Goal: Transaction & Acquisition: Purchase product/service

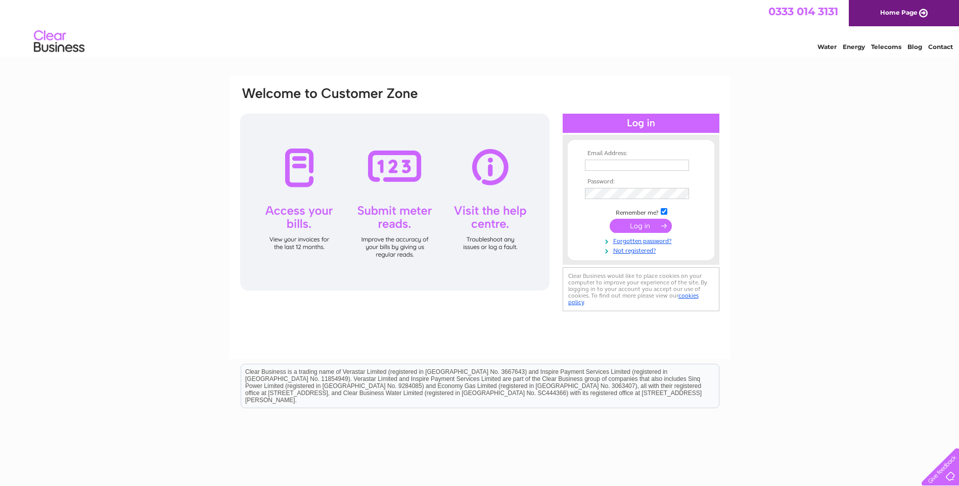
type input "safi@flyingtiger.com"
click at [652, 226] on input "submit" at bounding box center [641, 226] width 62 height 14
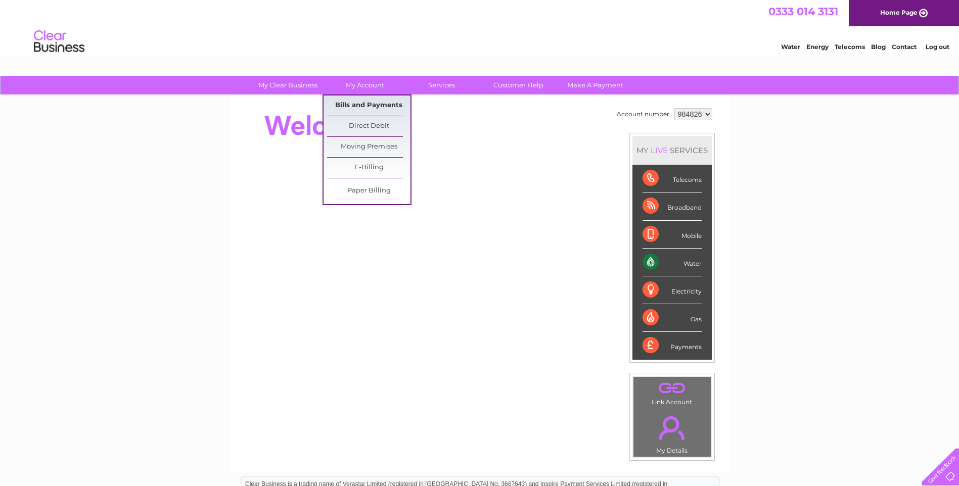
click at [364, 104] on link "Bills and Payments" at bounding box center [368, 106] width 83 height 20
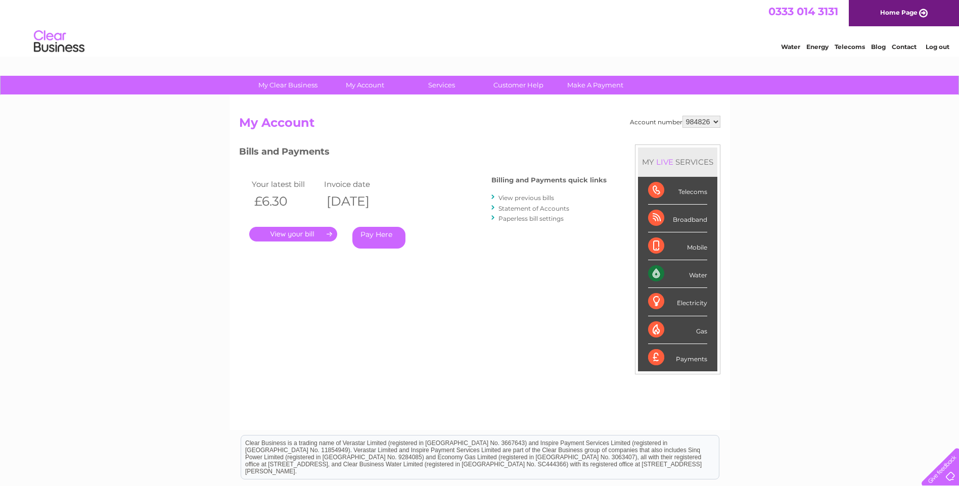
click at [495, 197] on div at bounding box center [493, 198] width 5 height 10
click at [493, 196] on div at bounding box center [493, 198] width 5 height 10
click at [508, 198] on link "View previous bills" at bounding box center [527, 198] width 56 height 8
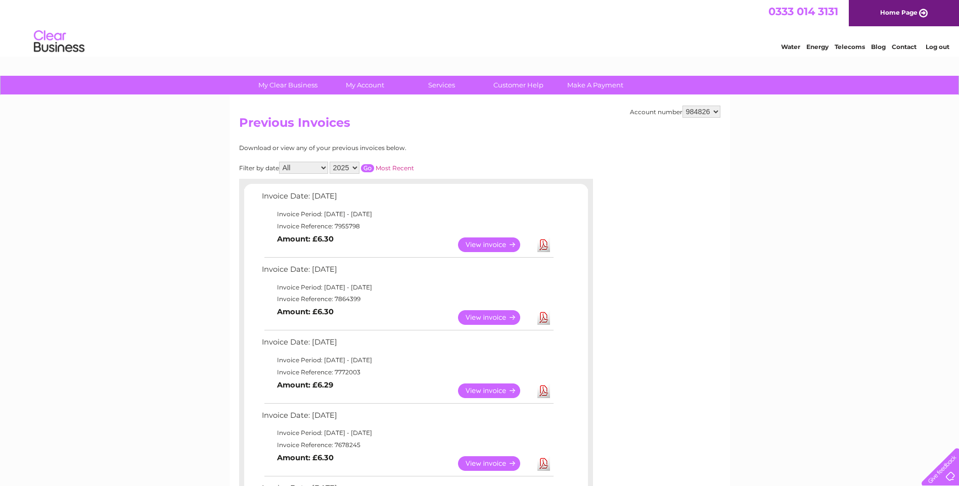
click at [509, 245] on link "View" at bounding box center [495, 245] width 74 height 15
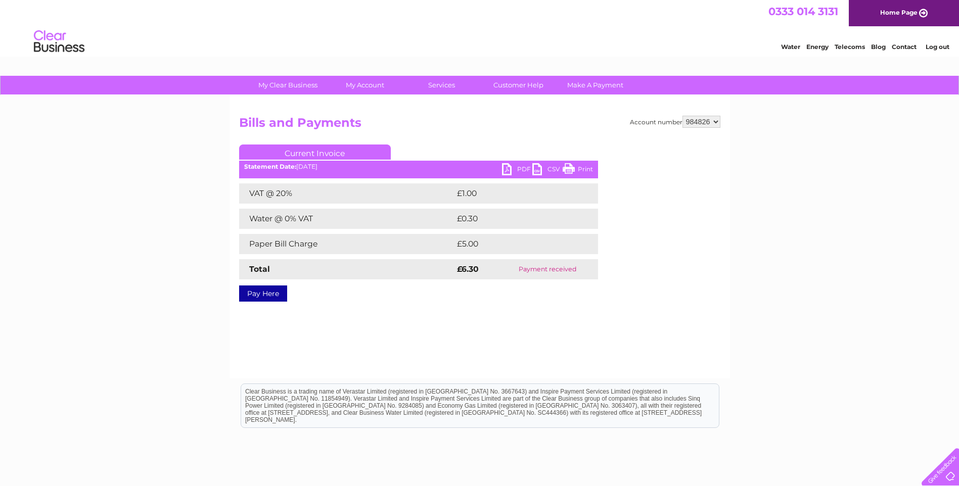
click at [256, 295] on link "Pay Here" at bounding box center [263, 294] width 48 height 16
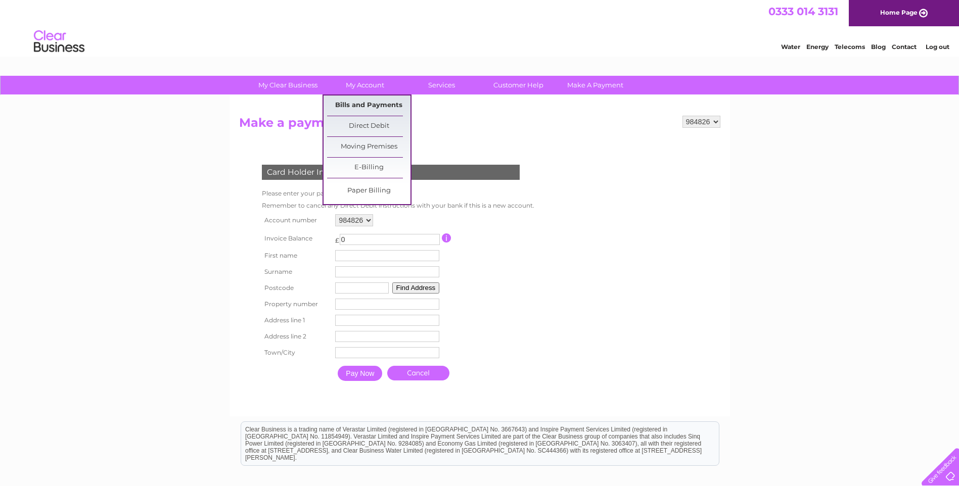
click at [365, 106] on link "Bills and Payments" at bounding box center [368, 106] width 83 height 20
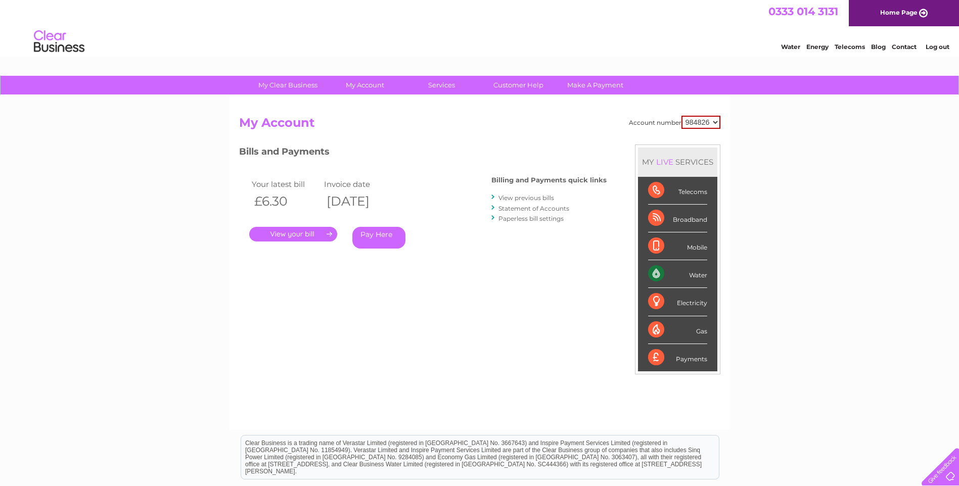
click at [303, 236] on link "." at bounding box center [293, 234] width 88 height 15
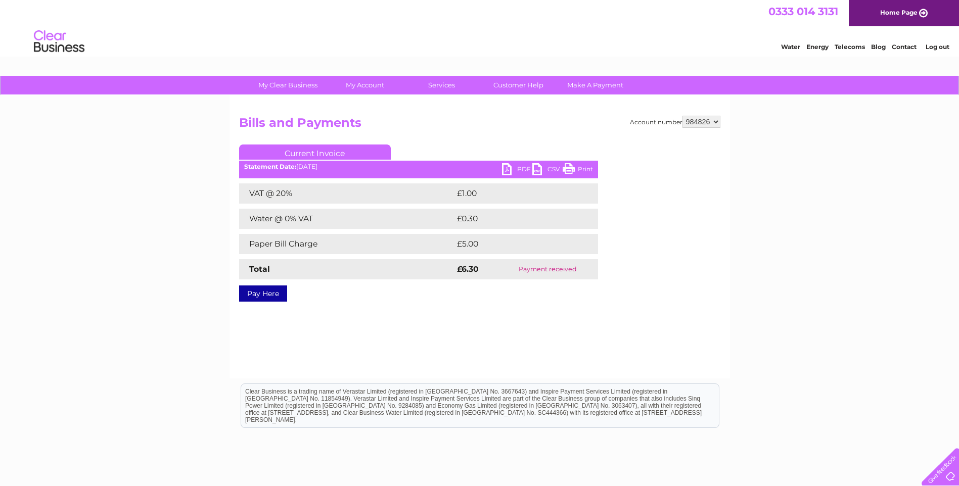
click at [512, 170] on link "PDF" at bounding box center [517, 170] width 30 height 15
